Goal: Use online tool/utility: Utilize a website feature to perform a specific function

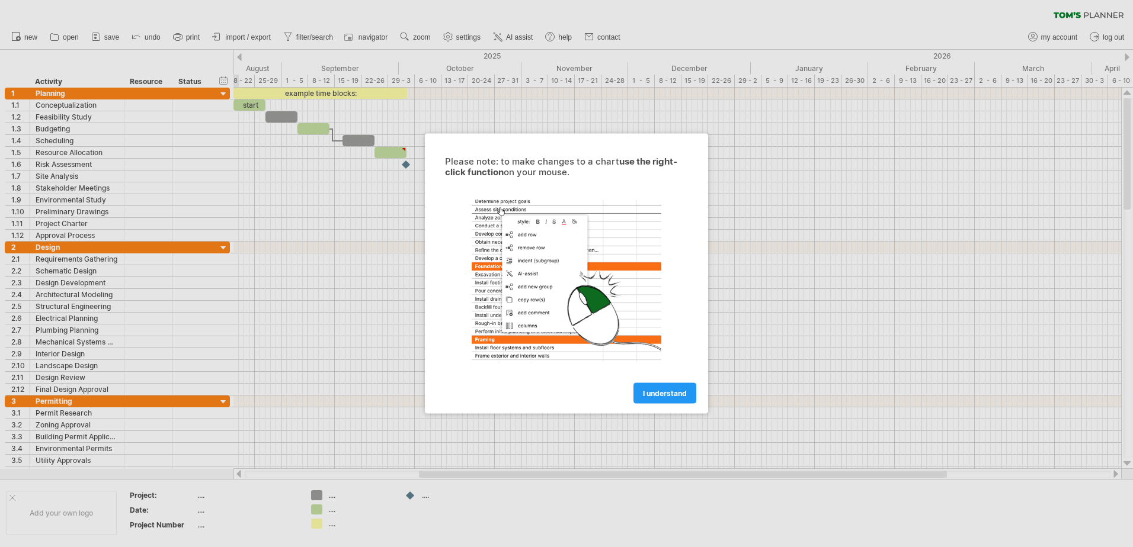
click at [59, 106] on div at bounding box center [566, 273] width 1133 height 547
click at [686, 389] on span "I understand" at bounding box center [665, 393] width 44 height 9
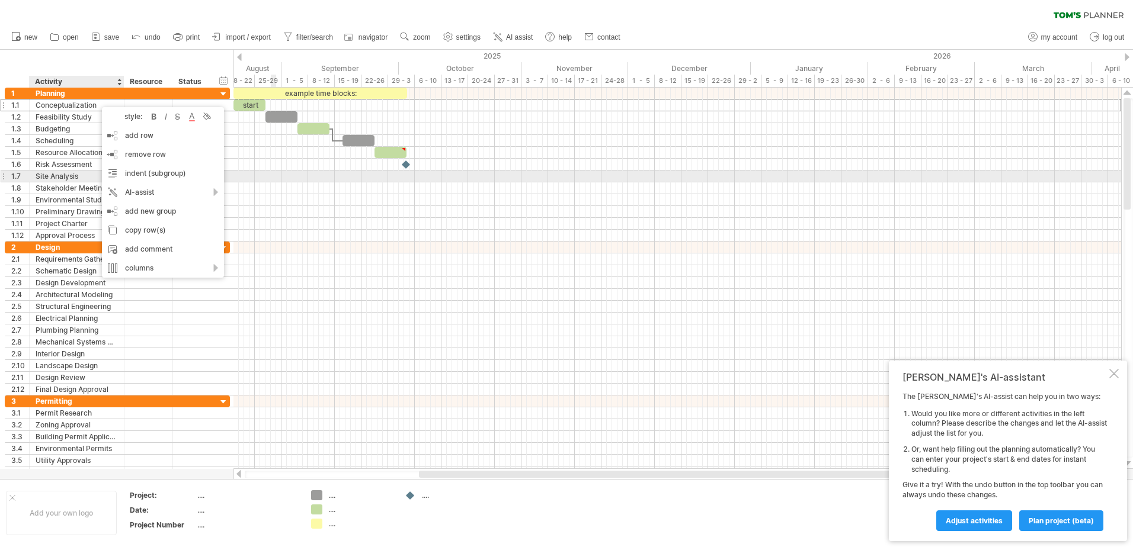
click at [273, 178] on div at bounding box center [676, 177] width 887 height 12
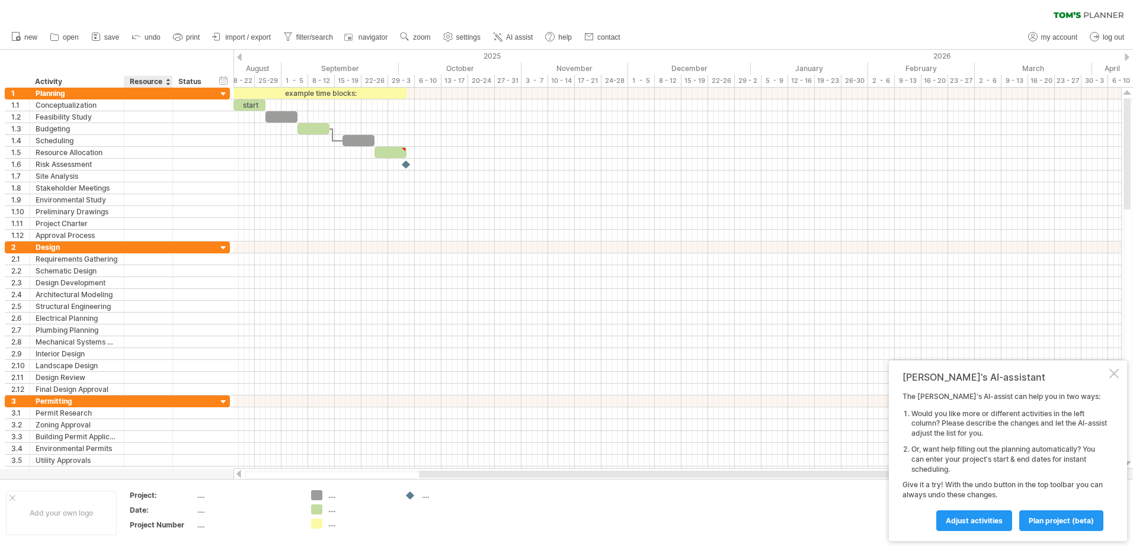
click at [165, 83] on div "Resource" at bounding box center [148, 82] width 36 height 12
click at [196, 84] on div "Status" at bounding box center [191, 82] width 26 height 12
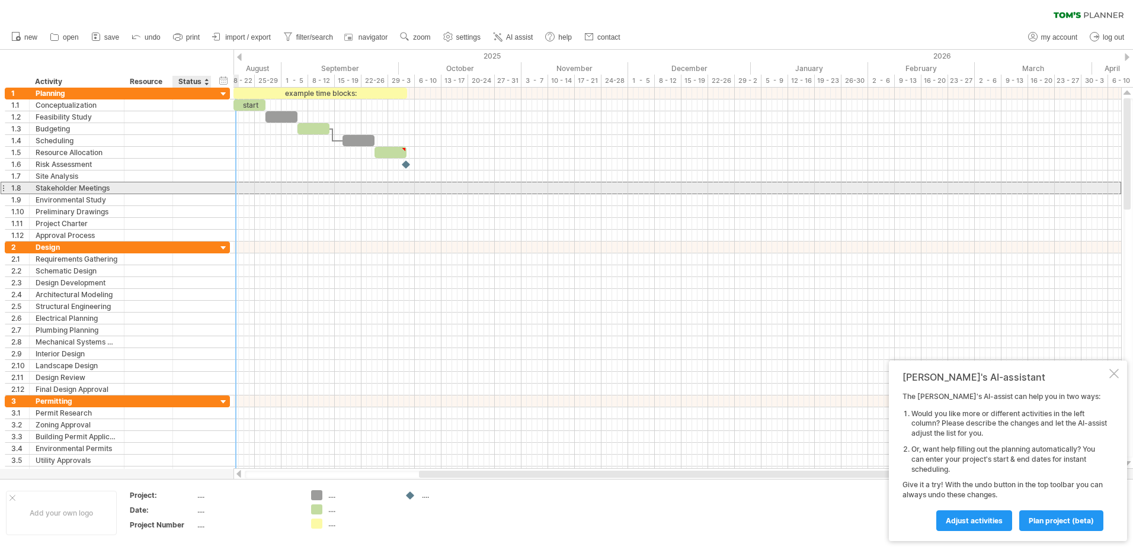
click at [217, 184] on div "**********" at bounding box center [117, 188] width 225 height 12
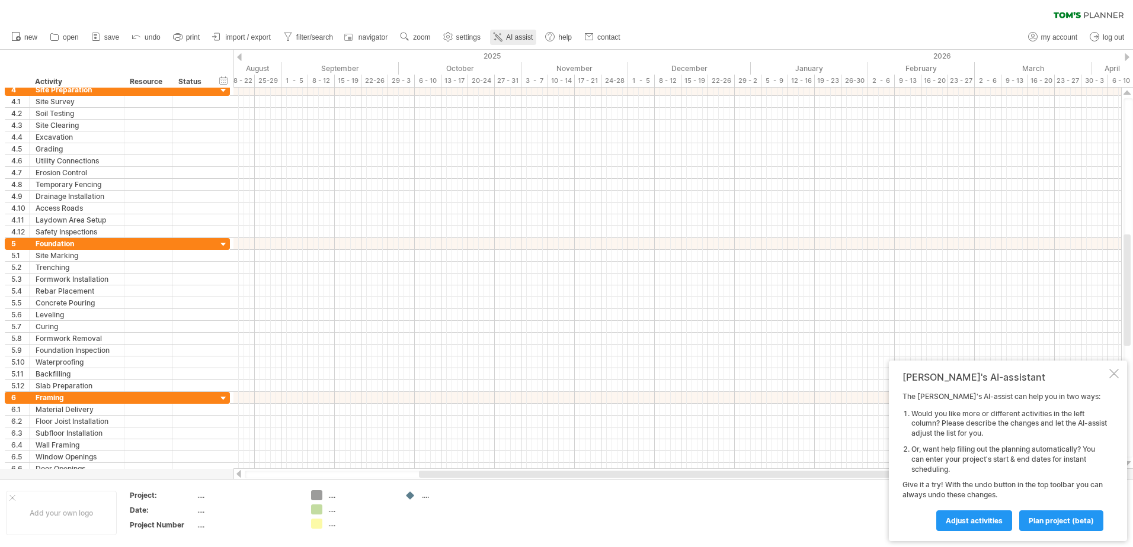
click at [524, 38] on span "AI assist" at bounding box center [519, 37] width 27 height 8
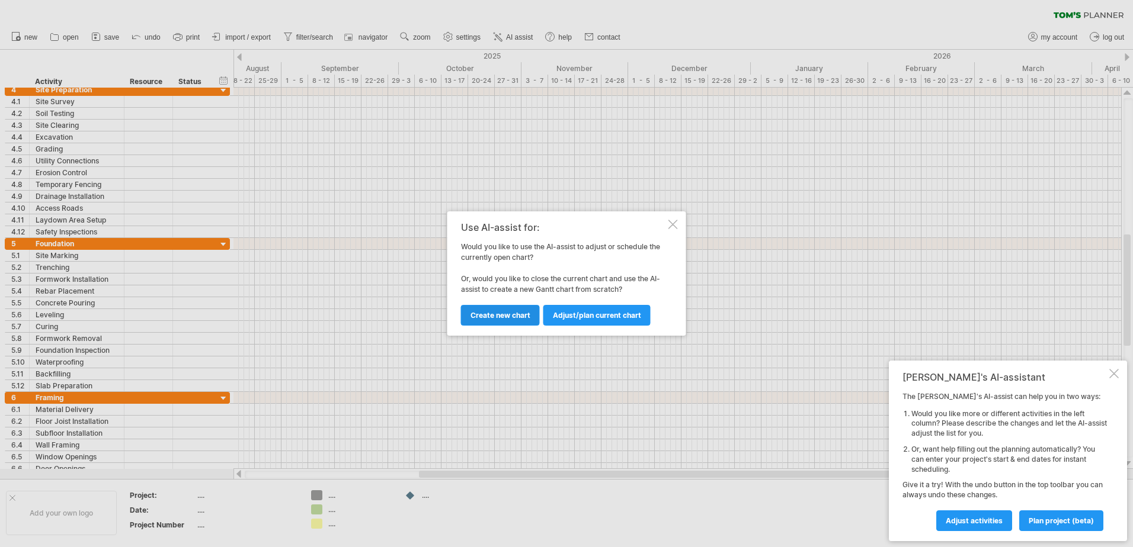
click at [509, 315] on span "Create new chart" at bounding box center [500, 315] width 60 height 9
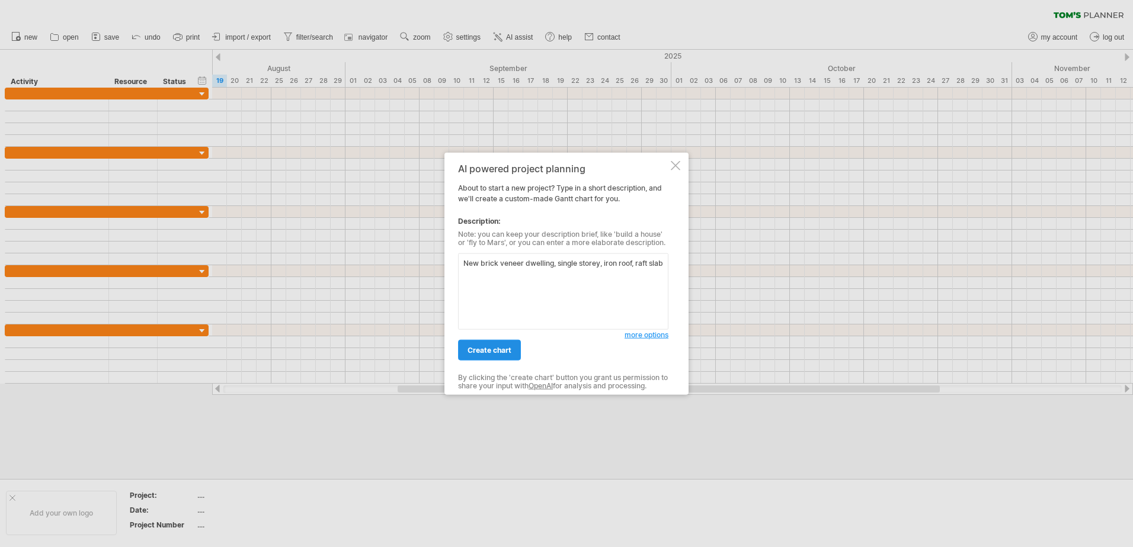
type textarea "New brick veneer dwelling, single storey, iron roof, raft slab"
click at [482, 345] on link "create chart" at bounding box center [489, 350] width 63 height 21
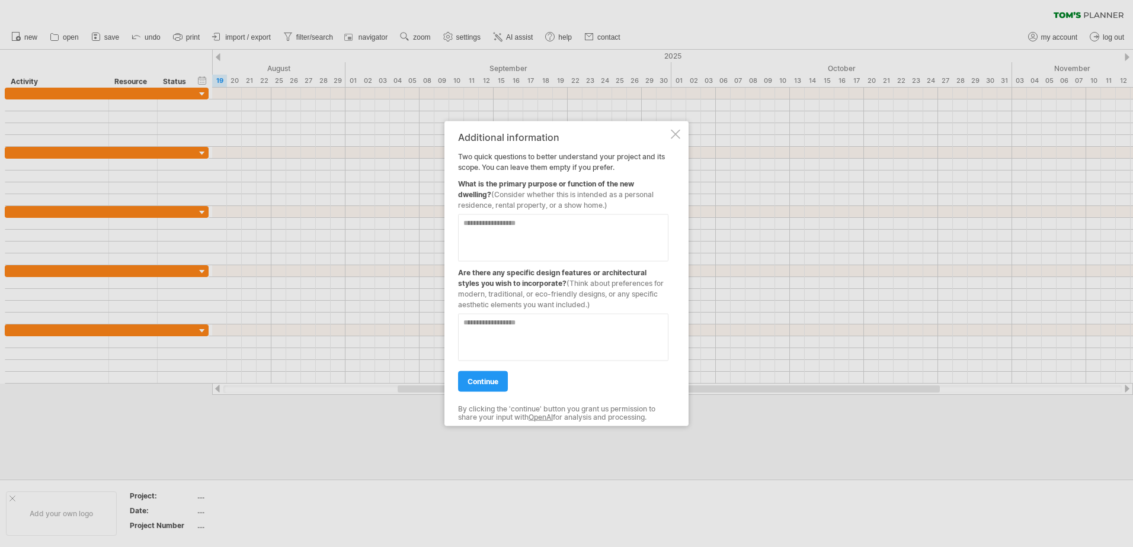
click at [467, 226] on textarea at bounding box center [563, 237] width 210 height 47
type textarea "*"
type textarea "**********"
click at [484, 378] on span "continue" at bounding box center [482, 381] width 31 height 9
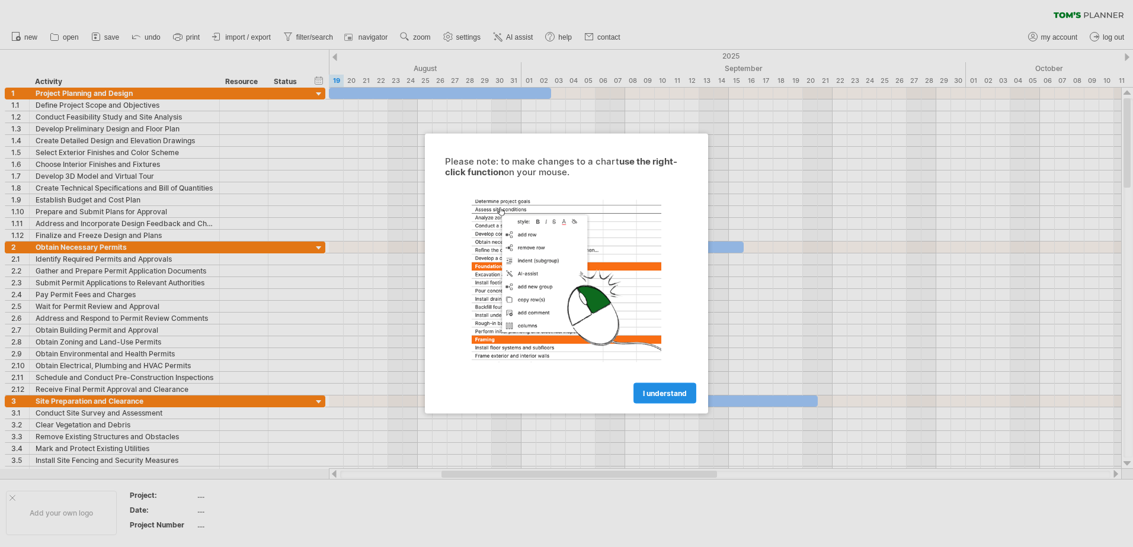
click at [660, 393] on span "I understand" at bounding box center [665, 393] width 44 height 9
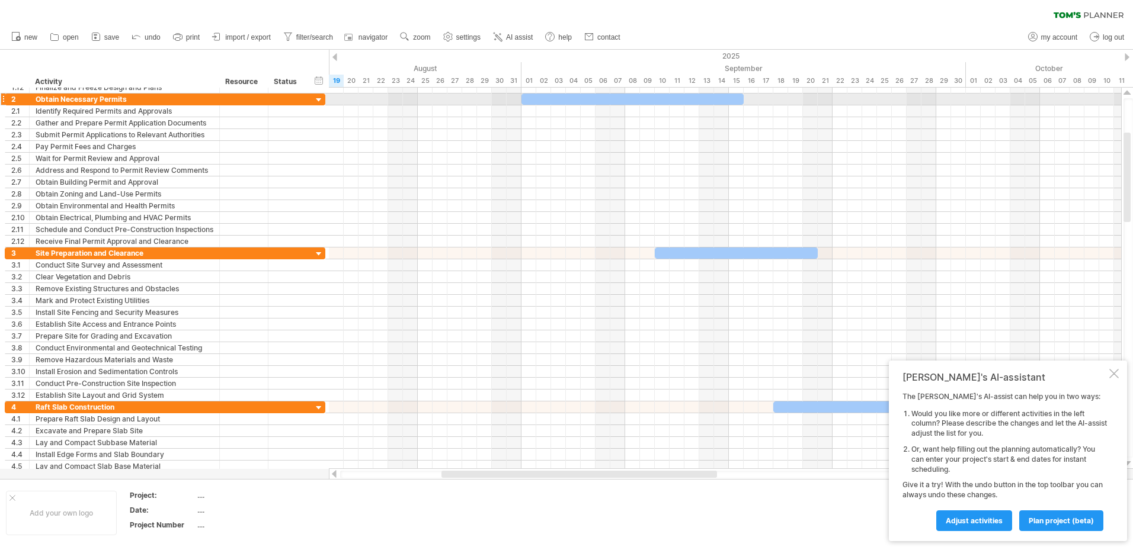
drag, startPoint x: 0, startPoint y: 98, endPoint x: 0, endPoint y: 125, distance: 26.7
click at [0, 128] on html "progress(100%) Trying to reach [DOMAIN_NAME] Connected again... 0% clear filter…" at bounding box center [566, 275] width 1133 height 550
